Goal: Navigation & Orientation: Find specific page/section

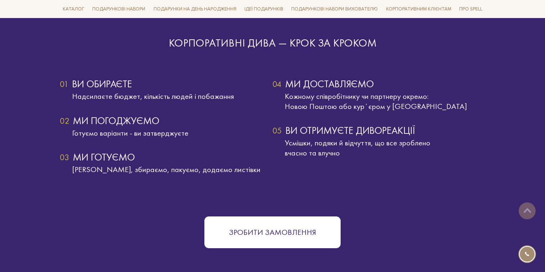
scroll to position [1419, 0]
